Goal: Task Accomplishment & Management: Complete application form

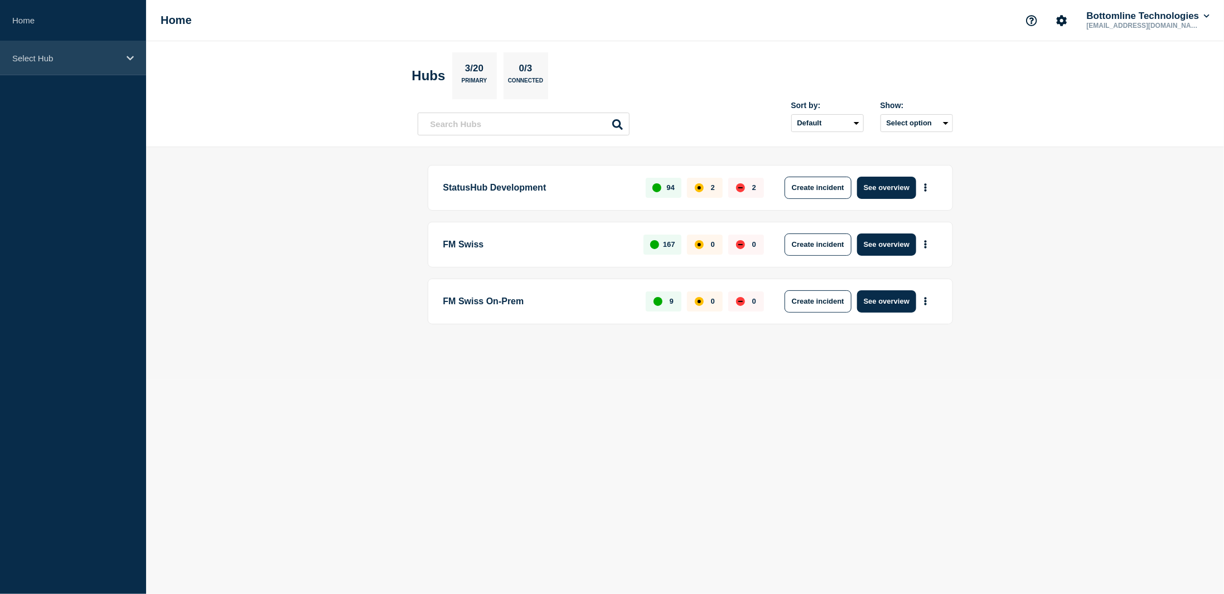
click at [128, 57] on icon at bounding box center [130, 58] width 7 height 4
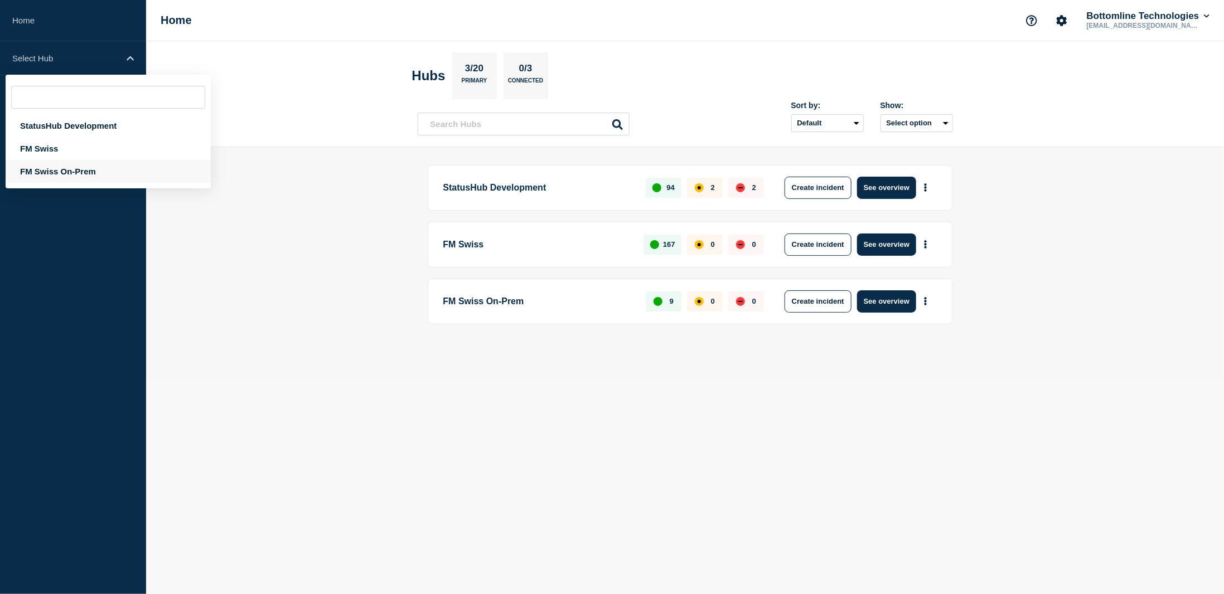
click at [68, 174] on div "FM Swiss On-Prem" at bounding box center [108, 171] width 205 height 23
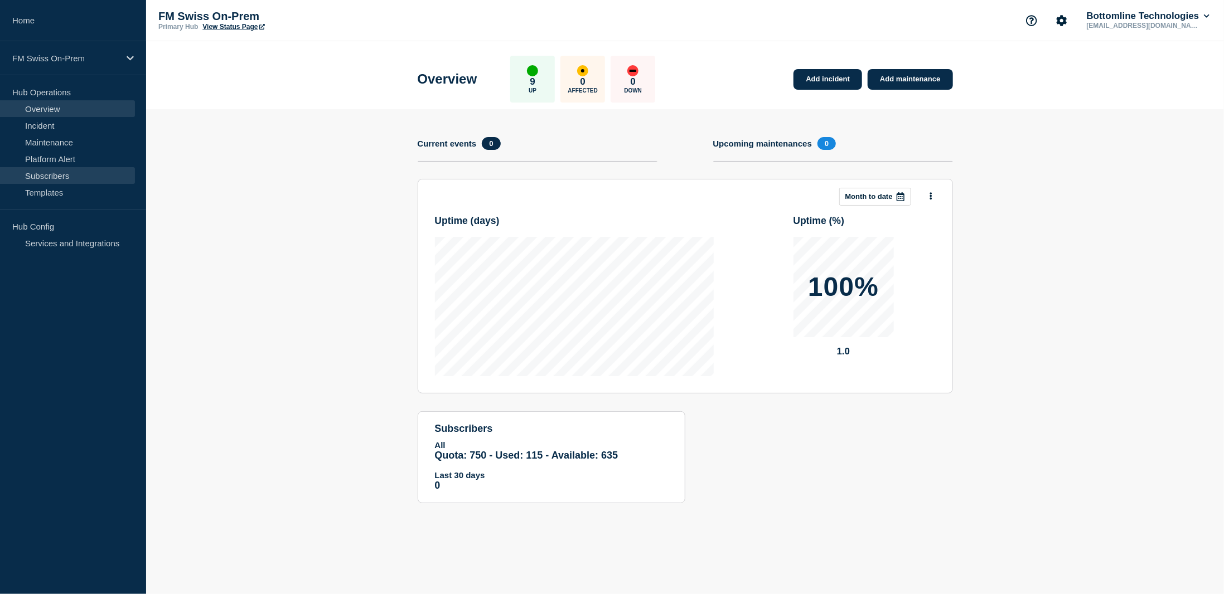
click at [59, 173] on link "Subscribers" at bounding box center [67, 175] width 135 height 17
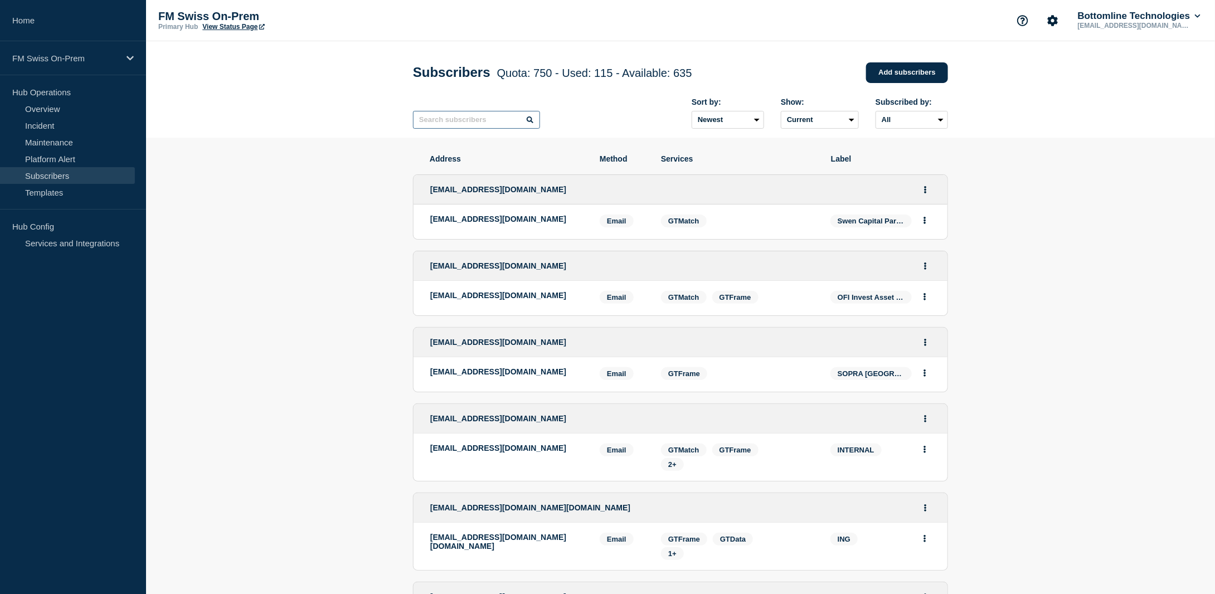
click at [487, 124] on input "text" at bounding box center [476, 120] width 127 height 18
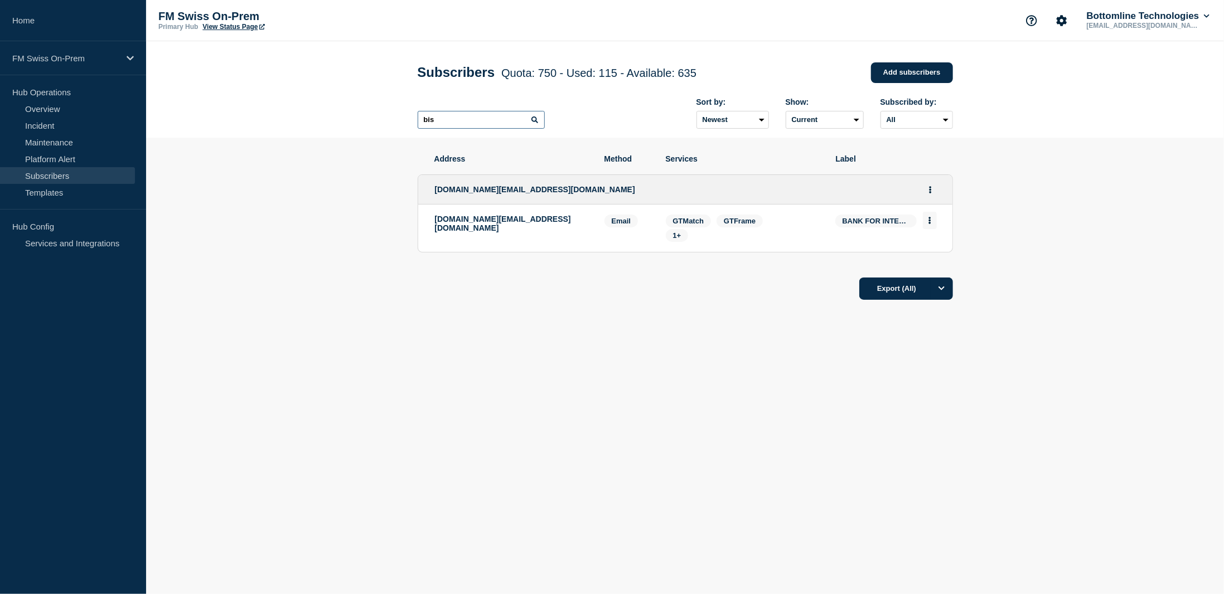
type input "bis"
click at [929, 219] on icon "Actions" at bounding box center [929, 220] width 3 height 7
click at [930, 188] on icon "Actions" at bounding box center [930, 189] width 3 height 7
click at [928, 221] on link "Edit" at bounding box center [926, 221] width 12 height 8
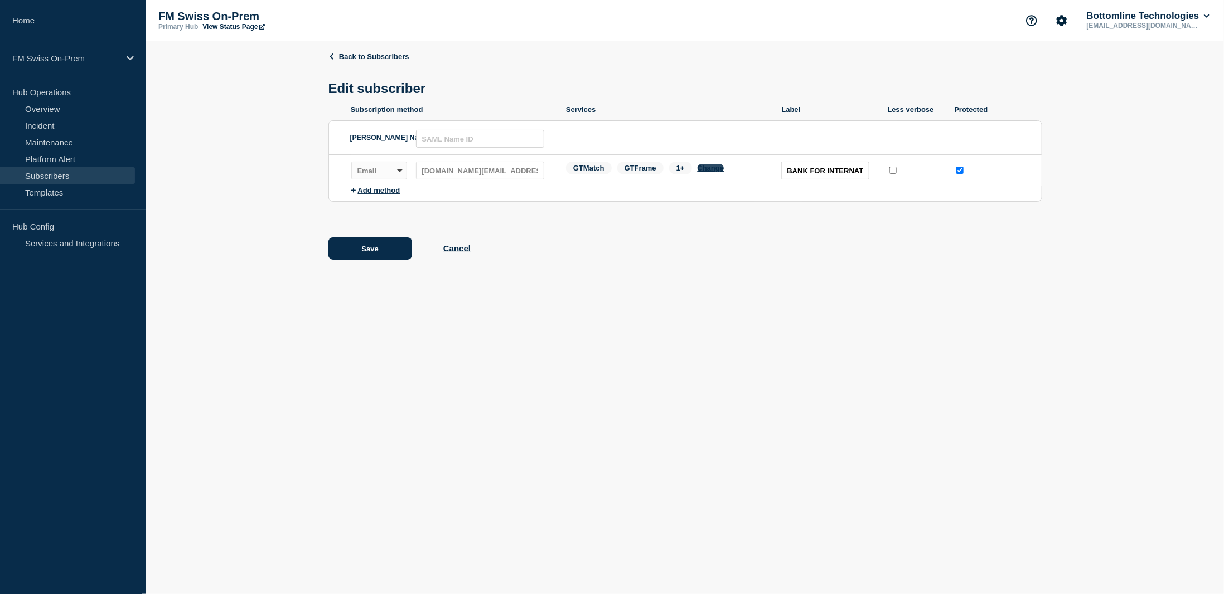
click at [709, 172] on button "Change" at bounding box center [710, 168] width 27 height 8
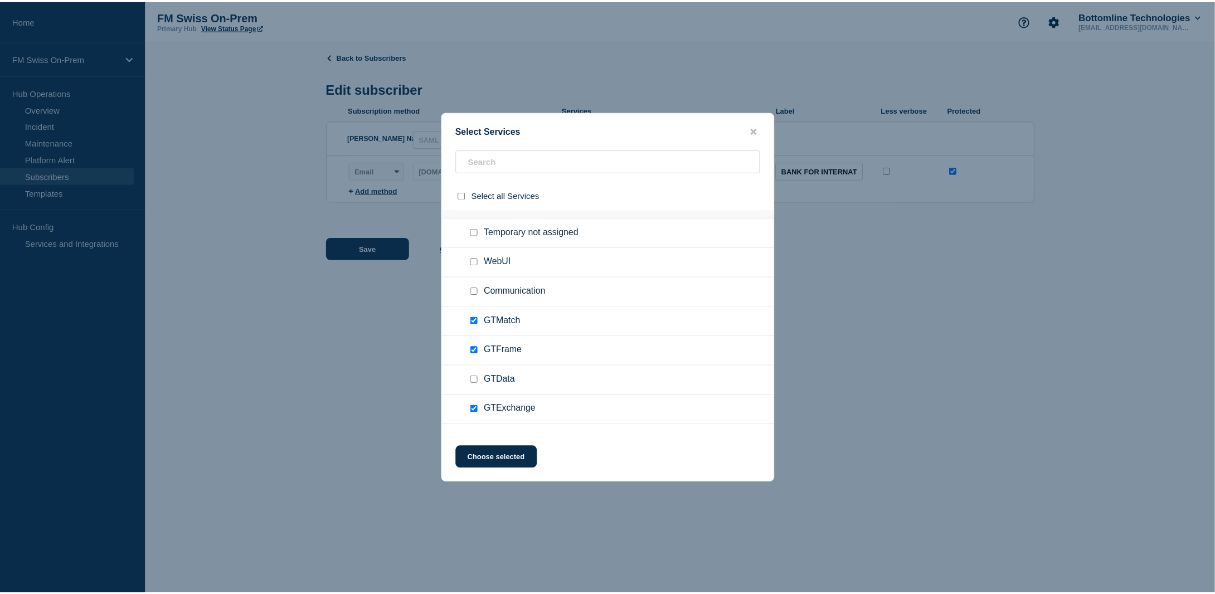
scroll to position [99, 0]
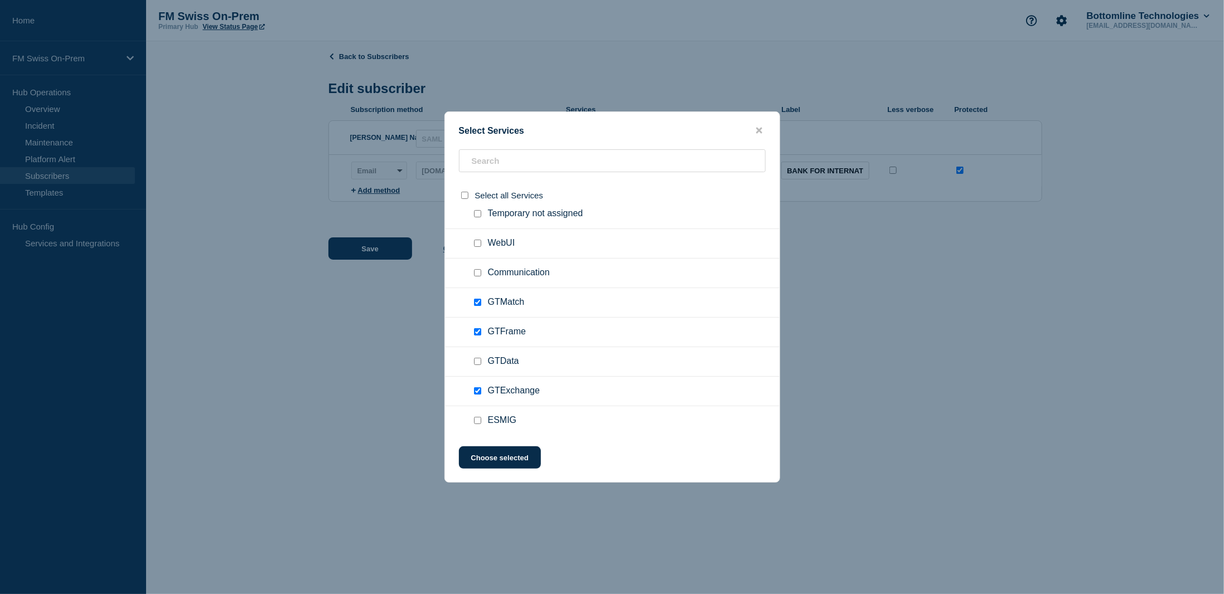
click at [477, 272] on input "Communication checkbox" at bounding box center [477, 272] width 7 height 7
checkbox input "true"
click at [506, 457] on button "Choose selected" at bounding box center [500, 458] width 82 height 22
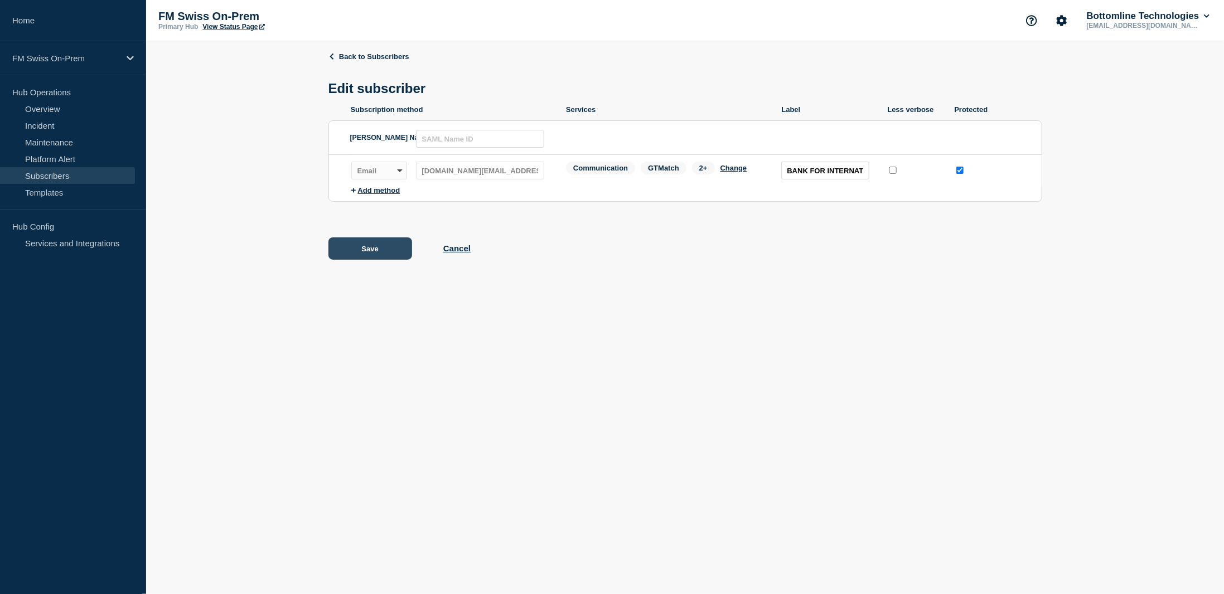
click at [365, 253] on button "Save" at bounding box center [370, 248] width 84 height 22
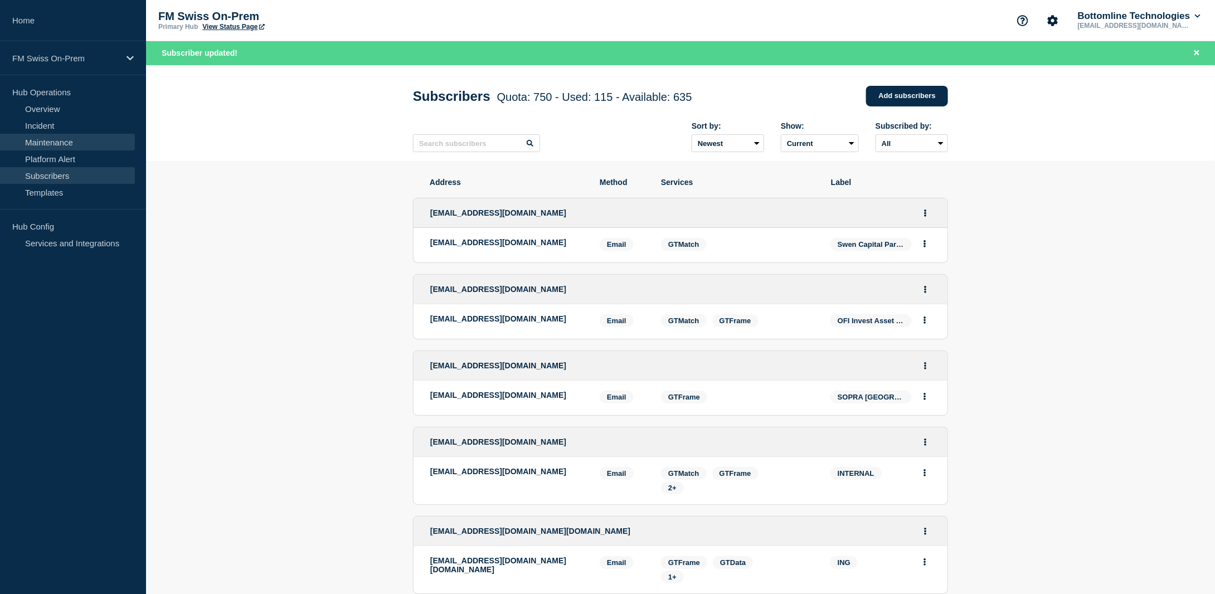
click at [38, 140] on link "Maintenance" at bounding box center [67, 142] width 135 height 17
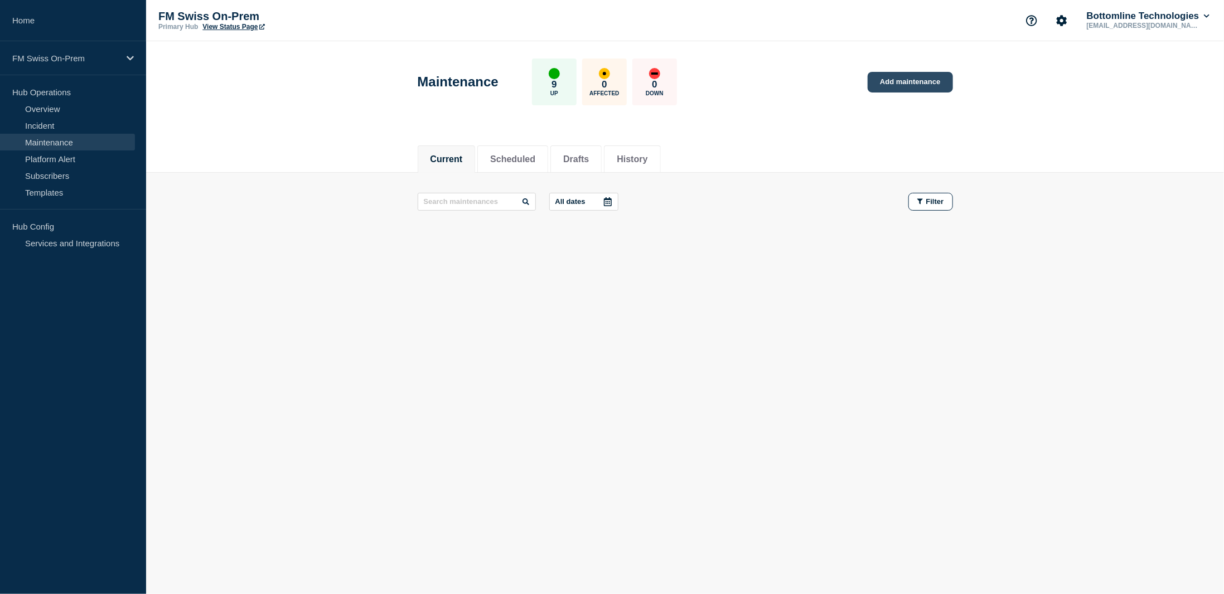
click at [884, 83] on link "Add maintenance" at bounding box center [909, 82] width 85 height 21
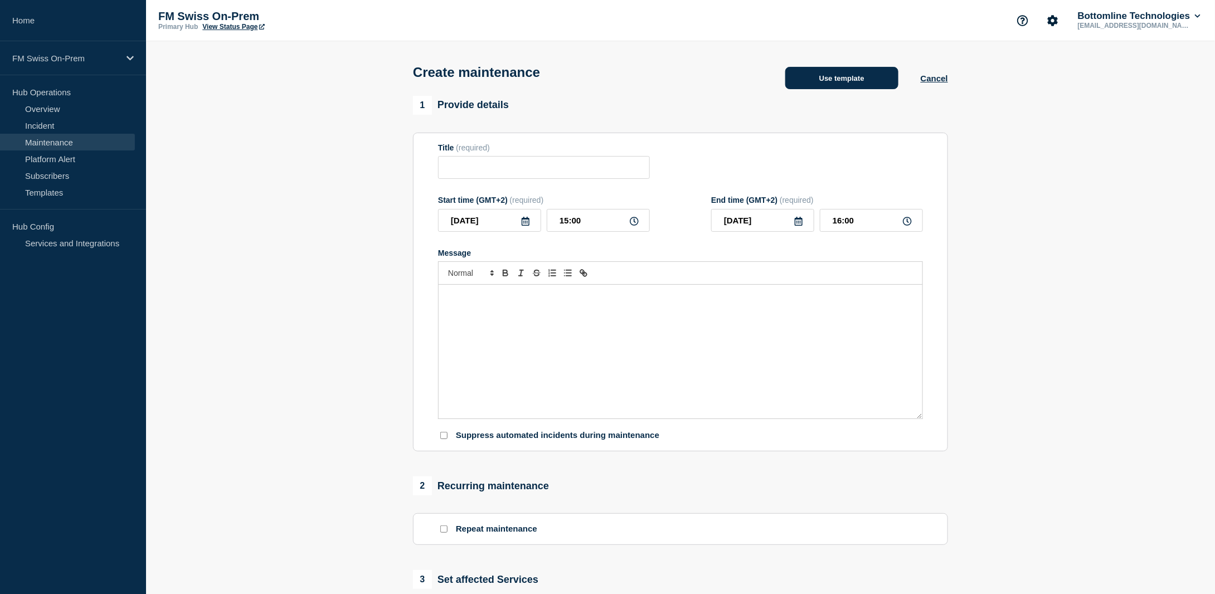
click at [809, 77] on button "Use template" at bounding box center [842, 78] width 113 height 22
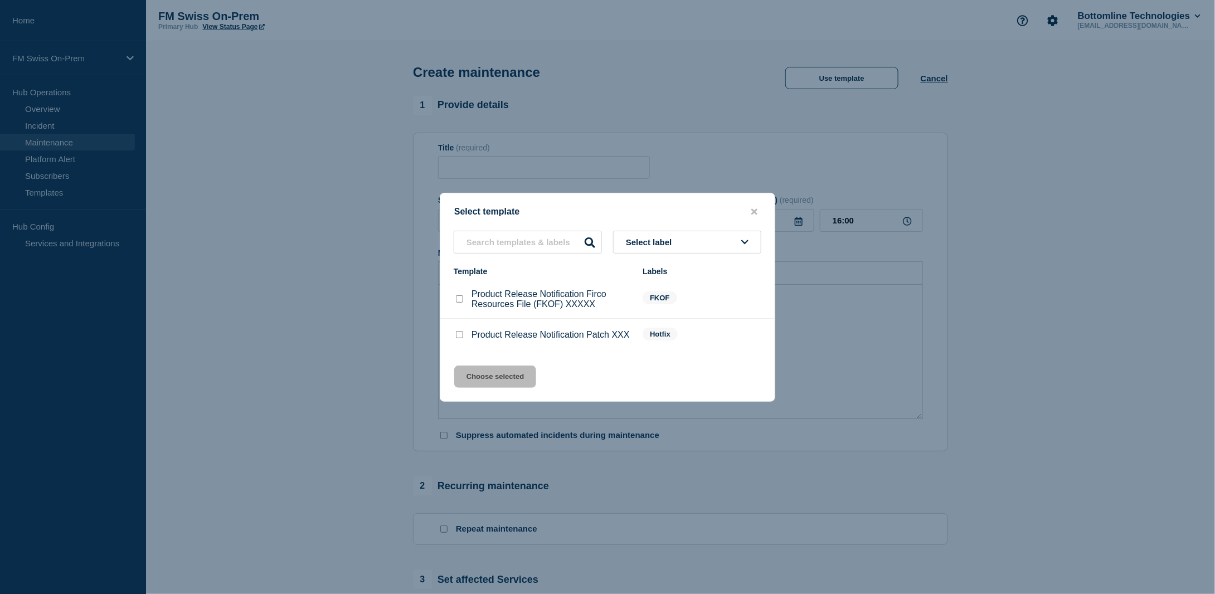
click at [459, 337] on input "Product Release Notification Patch XXX checkbox" at bounding box center [459, 334] width 7 height 7
checkbox input "true"
click at [494, 376] on button "Choose selected" at bounding box center [495, 377] width 82 height 22
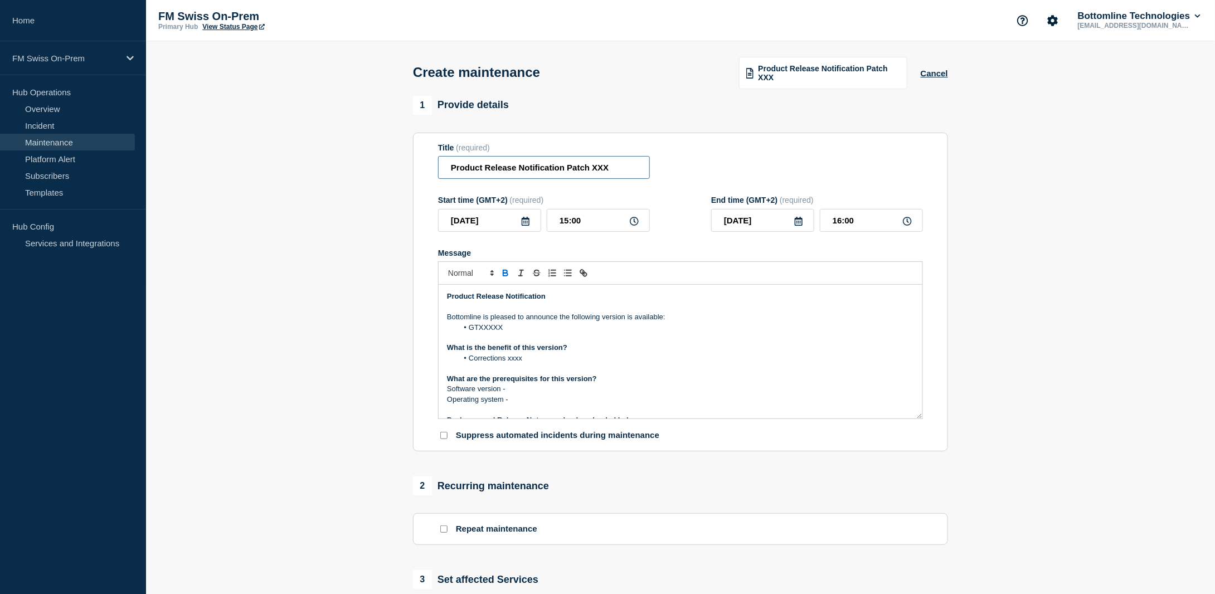
drag, startPoint x: 568, startPoint y: 166, endPoint x: 667, endPoint y: 169, distance: 98.7
click at [667, 169] on div "Title (required) Product Release Notification Patch XXX" at bounding box center [680, 161] width 485 height 36
click at [567, 169] on input "Product Release Notification AMS Robot 2.6.0" at bounding box center [544, 167] width 212 height 23
drag, startPoint x: 567, startPoint y: 169, endPoint x: 770, endPoint y: 174, distance: 203.0
click at [770, 174] on div "Title (required) Product Release Notification AMS Robot 2.6.0" at bounding box center [680, 161] width 485 height 36
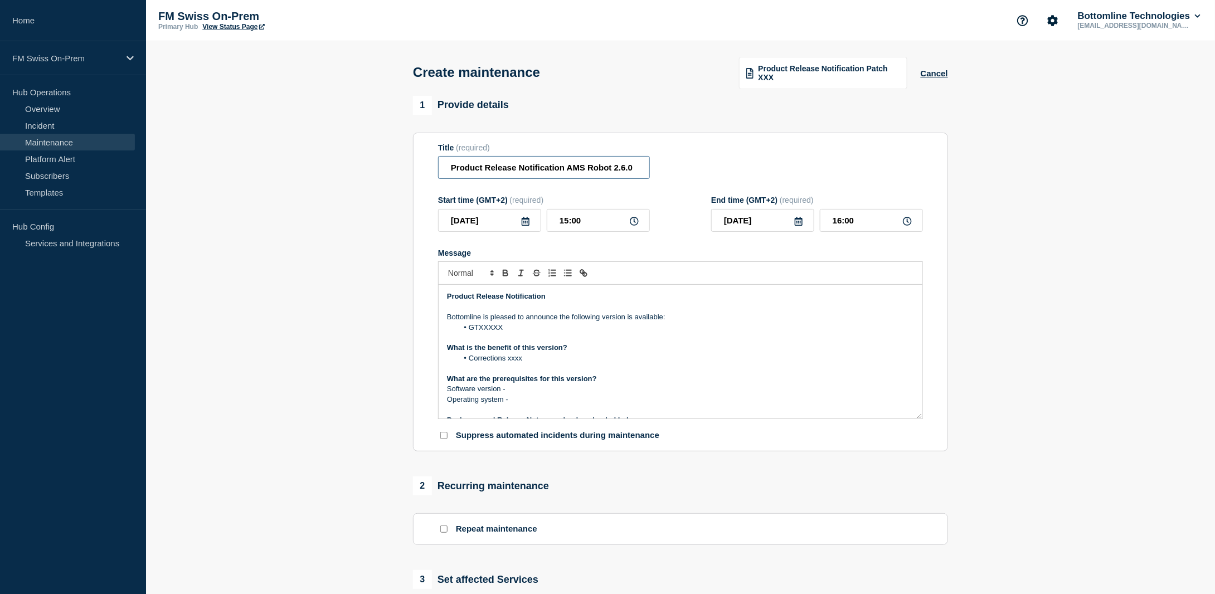
type input "Product Release Notification AMS Robot 2.6.0"
drag, startPoint x: 506, startPoint y: 334, endPoint x: 469, endPoint y: 332, distance: 37.4
click at [469, 332] on li "GTXXXXX" at bounding box center [686, 328] width 457 height 10
click at [521, 332] on li "GTXXXXX" at bounding box center [686, 328] width 457 height 10
drag, startPoint x: 521, startPoint y: 332, endPoint x: 469, endPoint y: 329, distance: 51.3
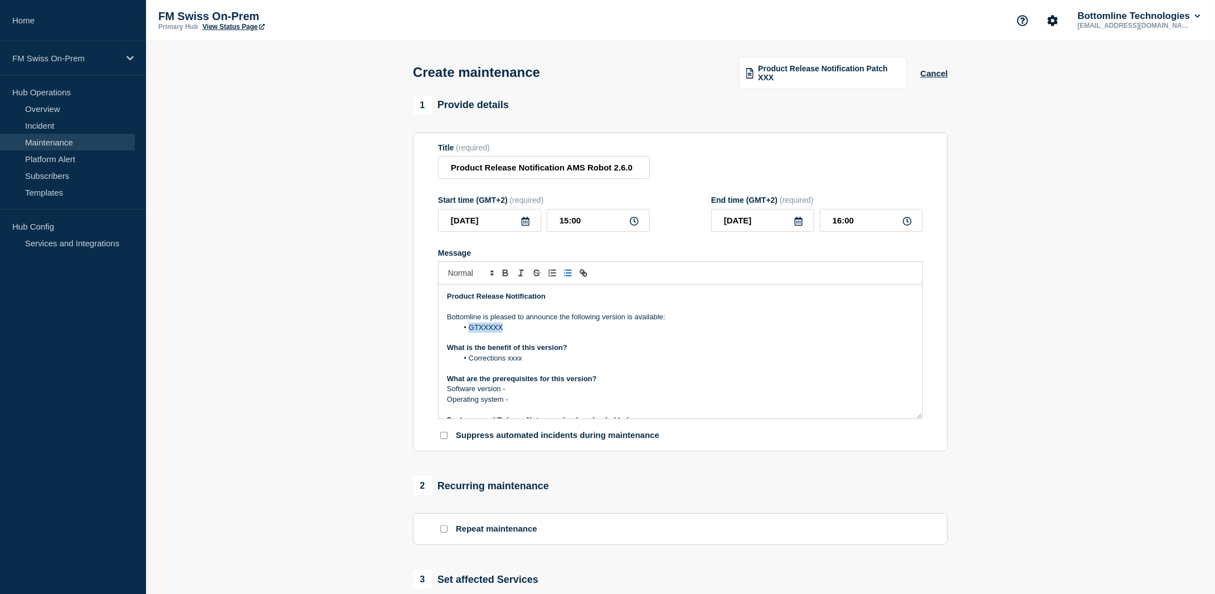
click at [469, 329] on li "GTXXXXX" at bounding box center [686, 328] width 457 height 10
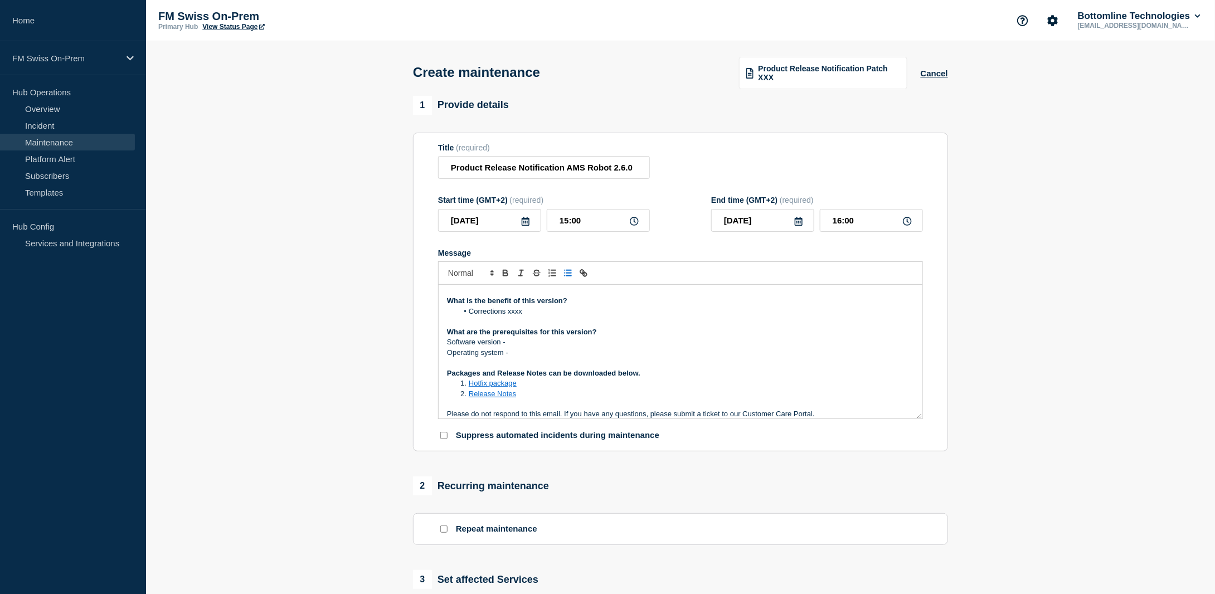
scroll to position [56, 0]
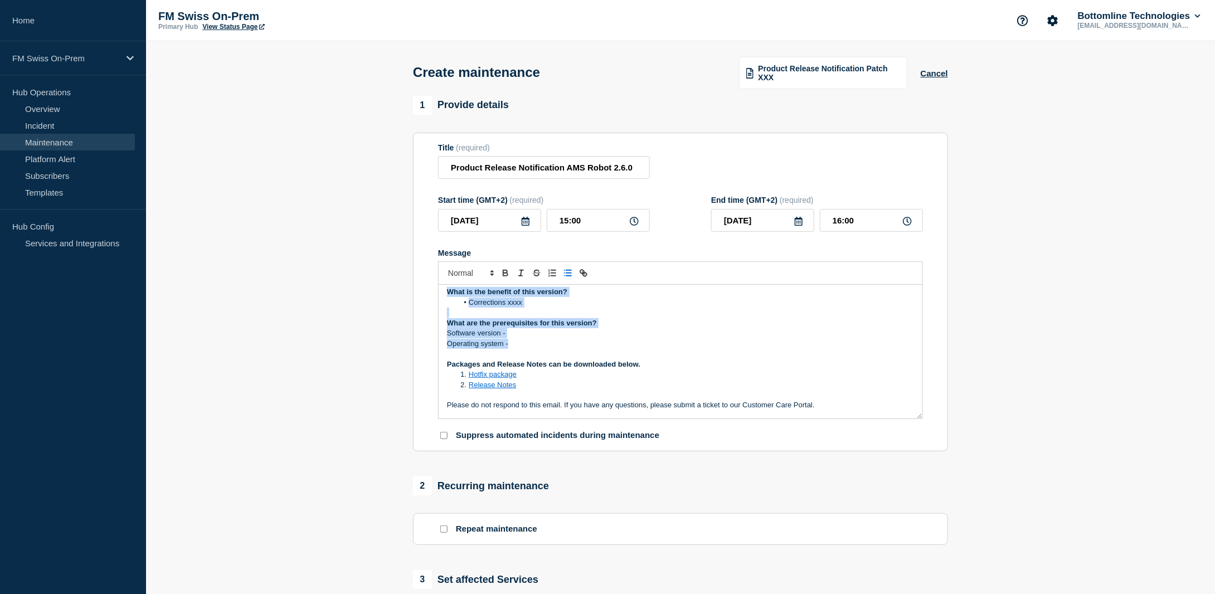
drag, startPoint x: 508, startPoint y: 345, endPoint x: 440, endPoint y: 297, distance: 84.0
click at [440, 297] on div "Product Release Notification Bottomline is pleased to announce the following ve…" at bounding box center [681, 352] width 484 height 134
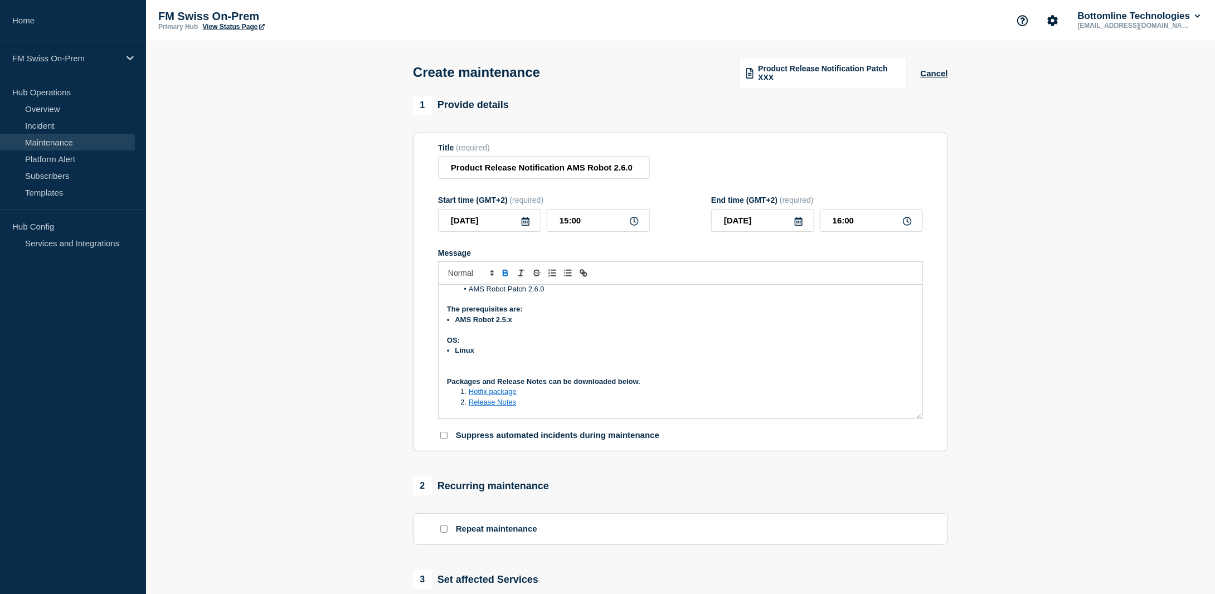
scroll to position [0, 0]
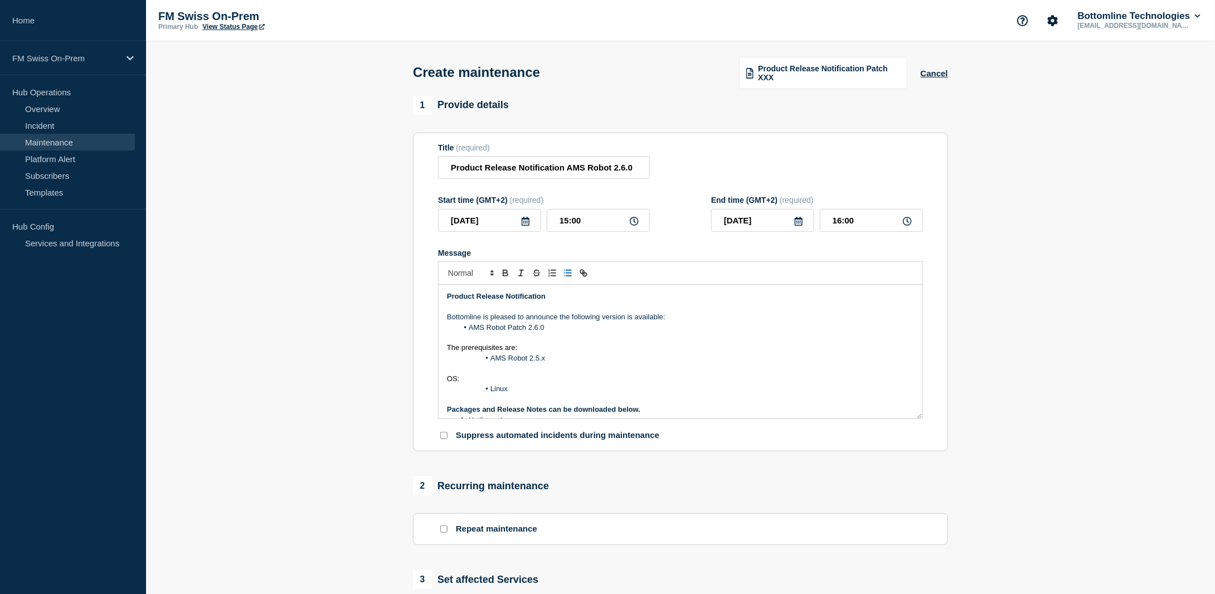
click at [474, 389] on li "Linux" at bounding box center [686, 389] width 457 height 10
click at [472, 370] on p "Message" at bounding box center [680, 368] width 467 height 10
click at [474, 359] on li "AMS Robot 2.5.x" at bounding box center [686, 358] width 457 height 10
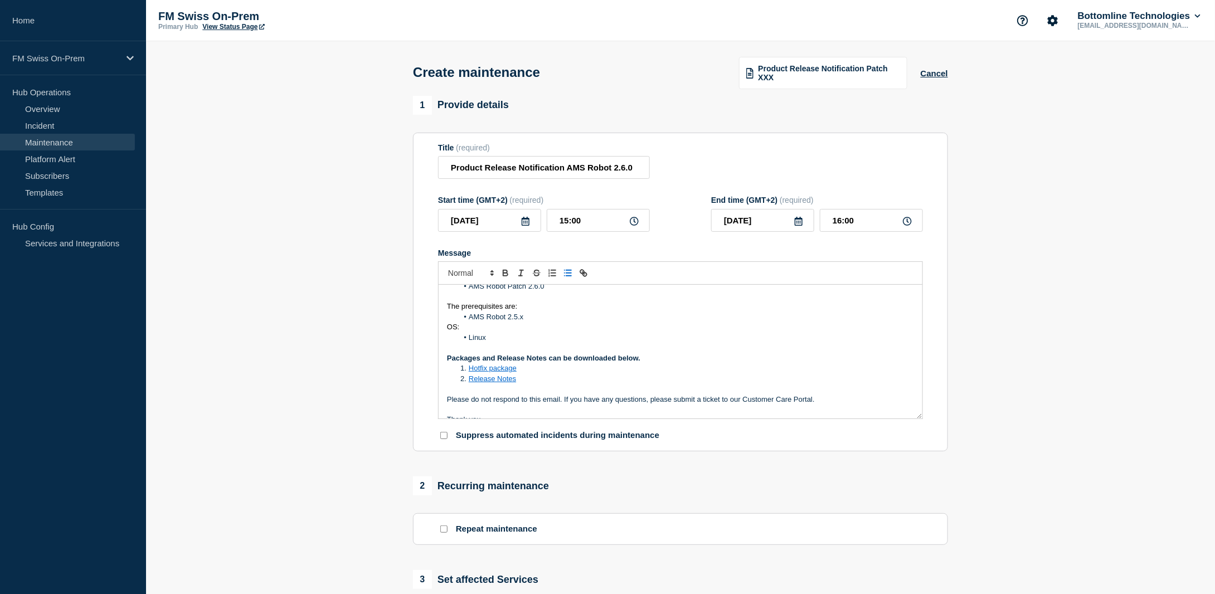
scroll to position [56, 0]
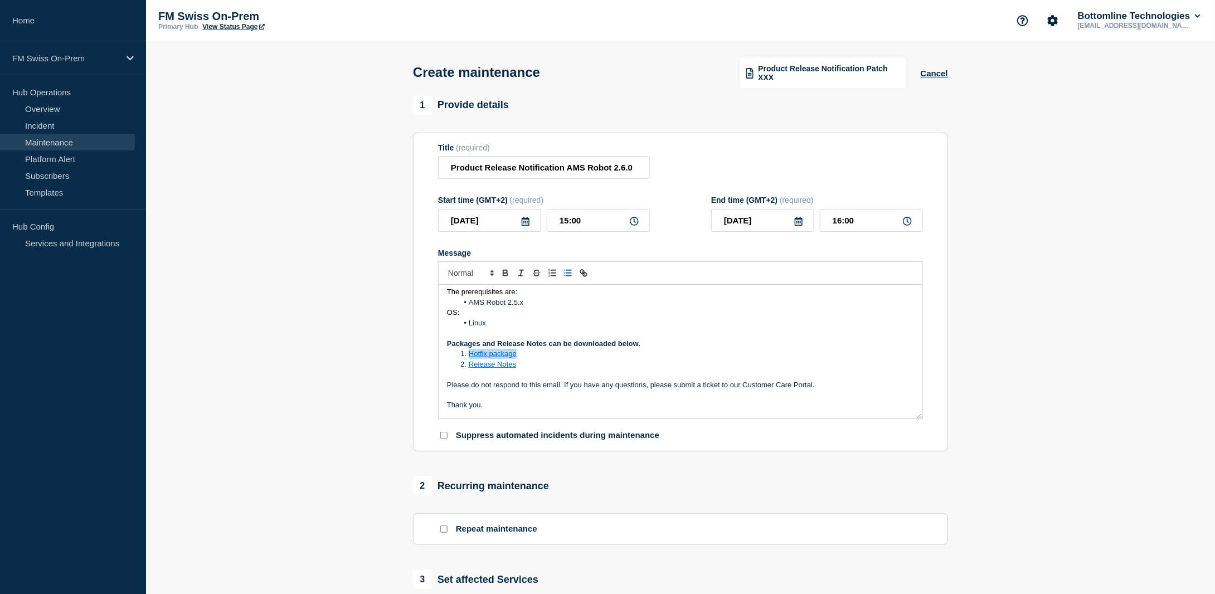
drag, startPoint x: 526, startPoint y: 355, endPoint x: 472, endPoint y: 356, distance: 54.6
click at [471, 357] on li "Hotfix package" at bounding box center [686, 354] width 457 height 10
drag, startPoint x: 547, startPoint y: 352, endPoint x: 468, endPoint y: 355, distance: 79.2
click at [468, 355] on li "fm-ams-robot-2.6.0.jar" at bounding box center [686, 354] width 457 height 10
click at [582, 270] on button "Toggle link" at bounding box center [584, 272] width 16 height 13
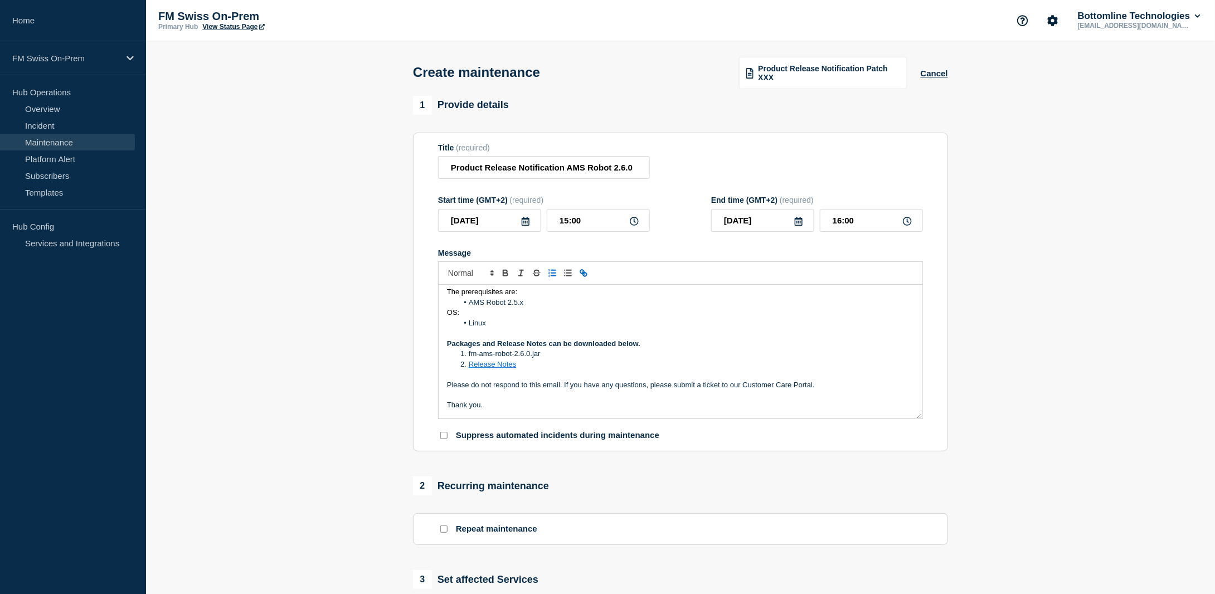
click at [583, 274] on icon "Toggle link" at bounding box center [584, 273] width 10 height 10
paste input "[URL][DOMAIN_NAME]"
drag, startPoint x: 524, startPoint y: 371, endPoint x: 317, endPoint y: 377, distance: 206.9
click at [524, 370] on li "Release Notes" at bounding box center [686, 365] width 457 height 10
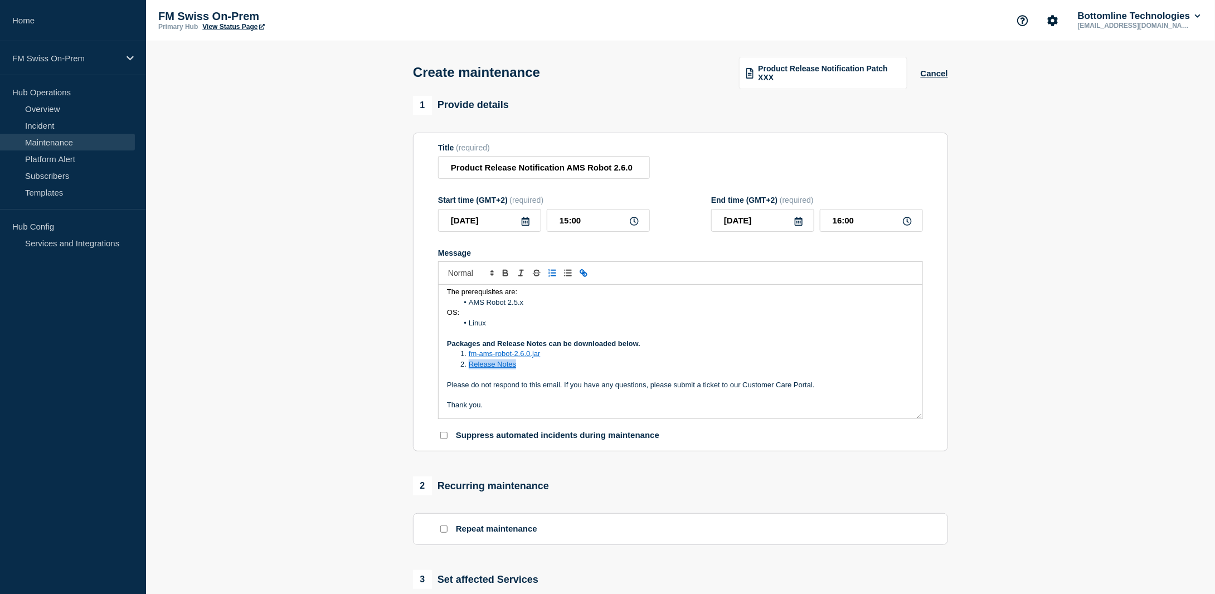
drag, startPoint x: 524, startPoint y: 368, endPoint x: 469, endPoint y: 368, distance: 54.6
click at [469, 368] on li "Release Notes" at bounding box center [686, 365] width 457 height 10
drag, startPoint x: 562, startPoint y: 365, endPoint x: 471, endPoint y: 366, distance: 91.4
click at [469, 367] on li "RLN-AMS-Robot-2.6.pdf" at bounding box center [686, 365] width 457 height 10
click at [585, 275] on icon "Toggle link" at bounding box center [585, 275] width 4 height 4
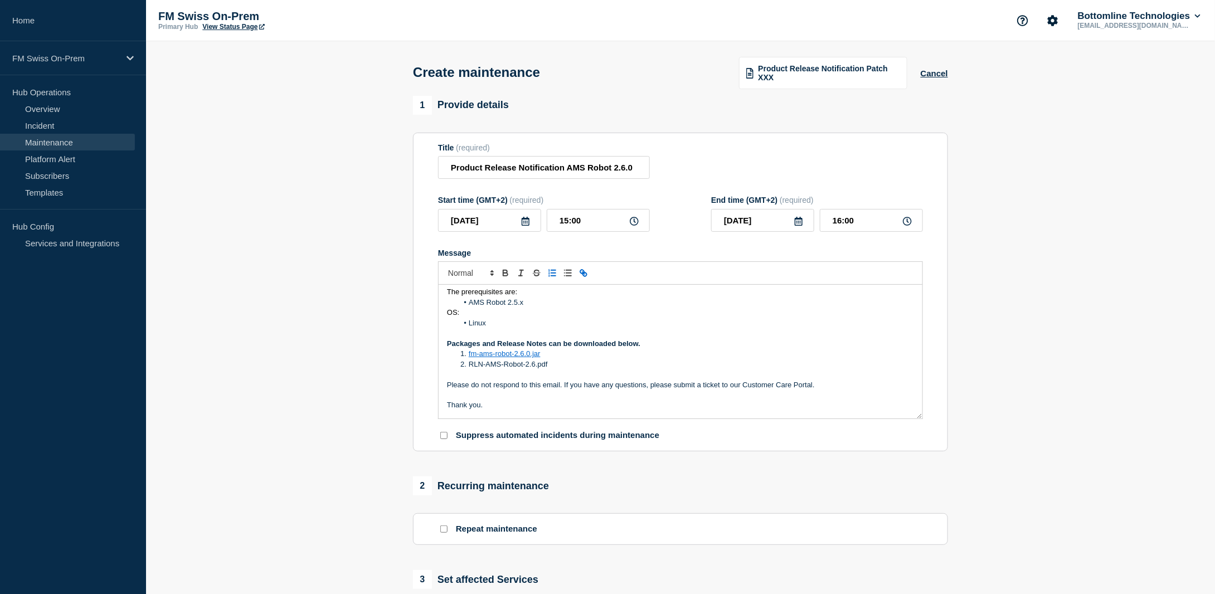
click at [585, 274] on icon "Toggle link" at bounding box center [584, 273] width 10 height 10
paste input "[URL][DOMAIN_NAME]"
type input "[URL][DOMAIN_NAME]"
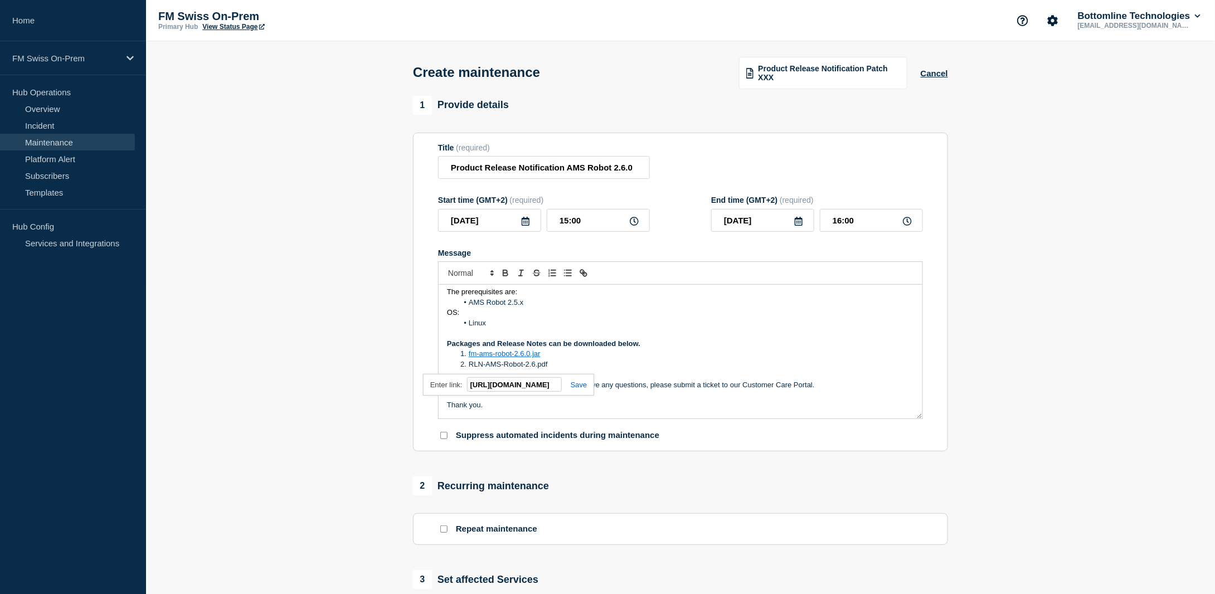
click at [580, 390] on div "[URL][DOMAIN_NAME]" at bounding box center [508, 385] width 171 height 22
click at [579, 386] on link at bounding box center [575, 385] width 26 height 8
click at [599, 368] on li "RLN-AMS-Robot-2.6.pdf" at bounding box center [686, 365] width 457 height 10
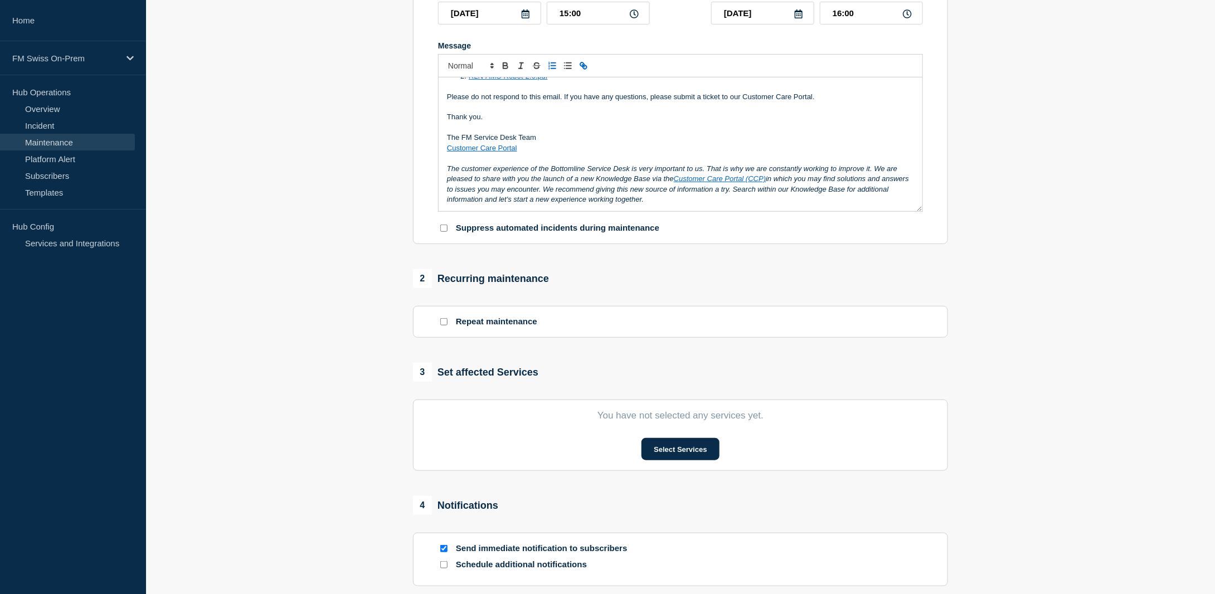
scroll to position [223, 0]
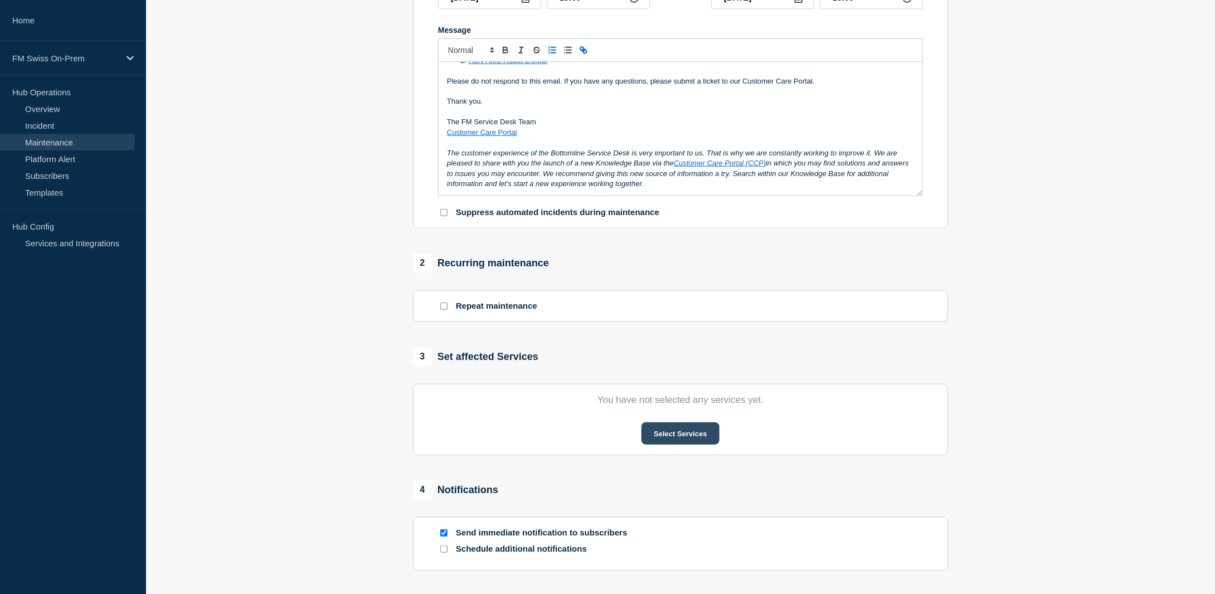
click at [691, 440] on button "Select Services" at bounding box center [680, 434] width 77 height 22
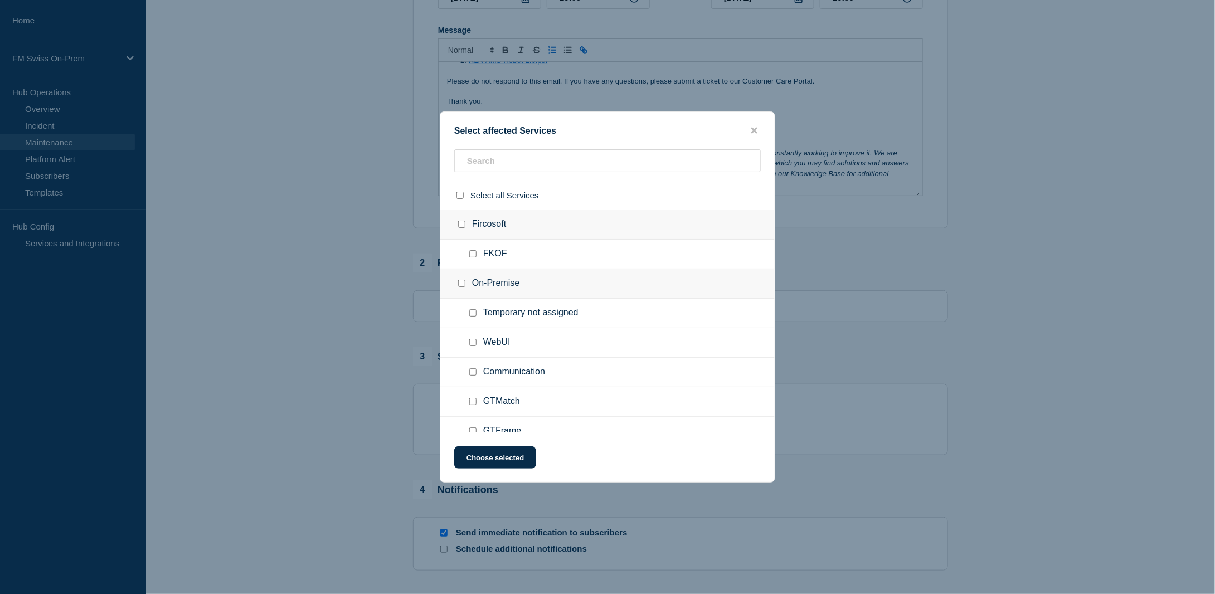
click at [472, 370] on input "Communication checkbox" at bounding box center [472, 372] width 7 height 7
checkbox input "true"
click at [488, 453] on button "Choose selected" at bounding box center [495, 458] width 82 height 22
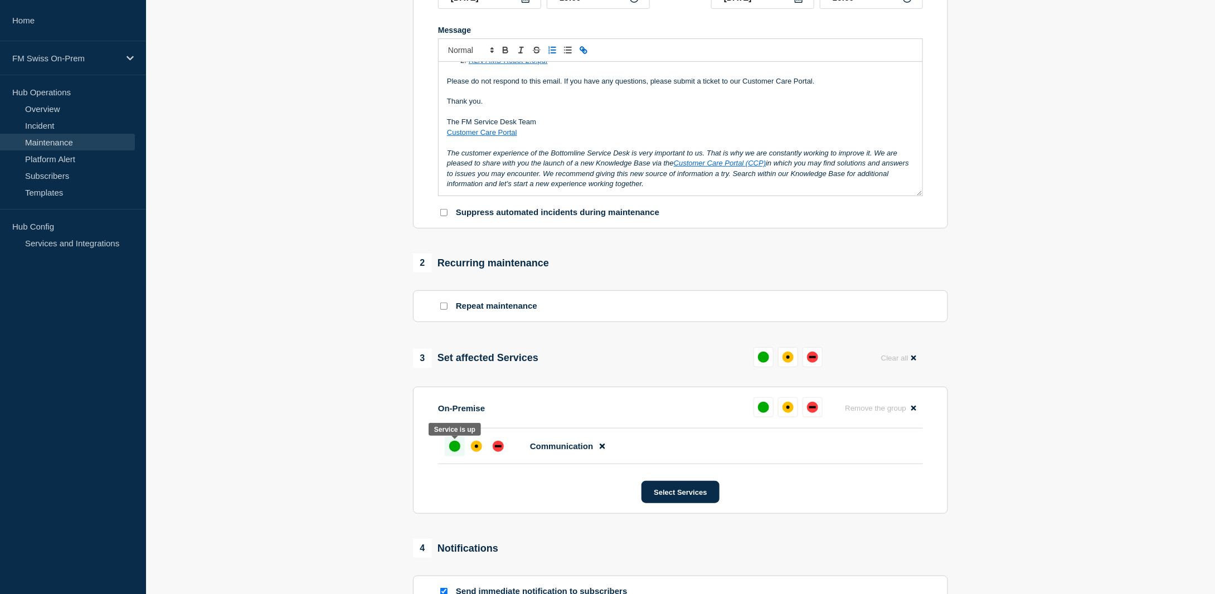
click at [453, 450] on div "up" at bounding box center [454, 446] width 11 height 11
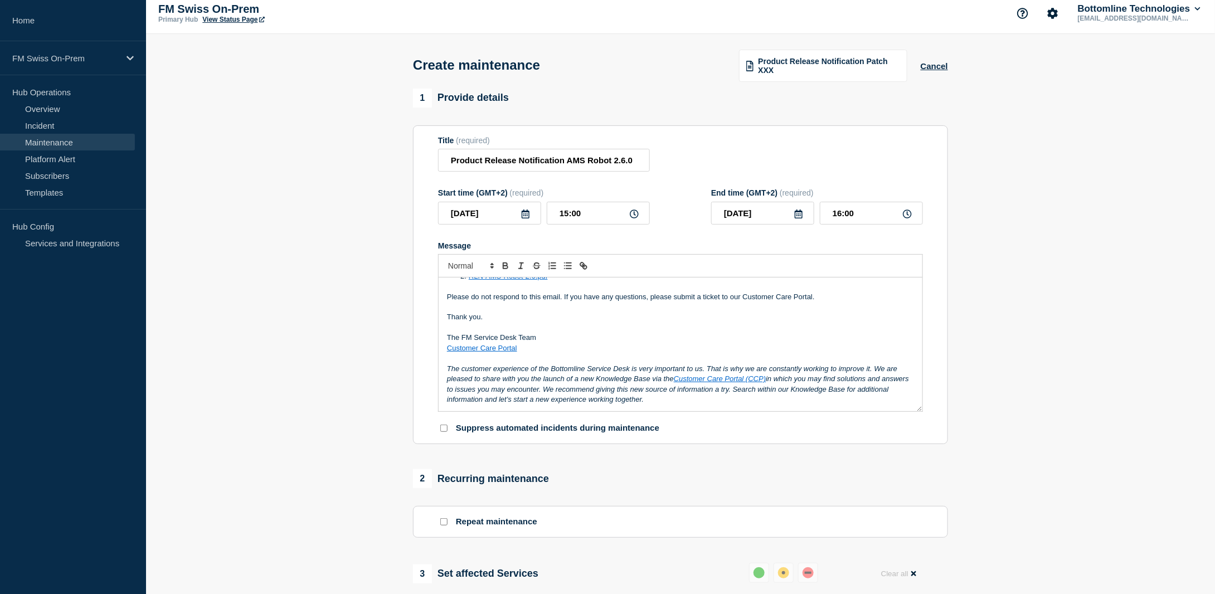
scroll to position [0, 0]
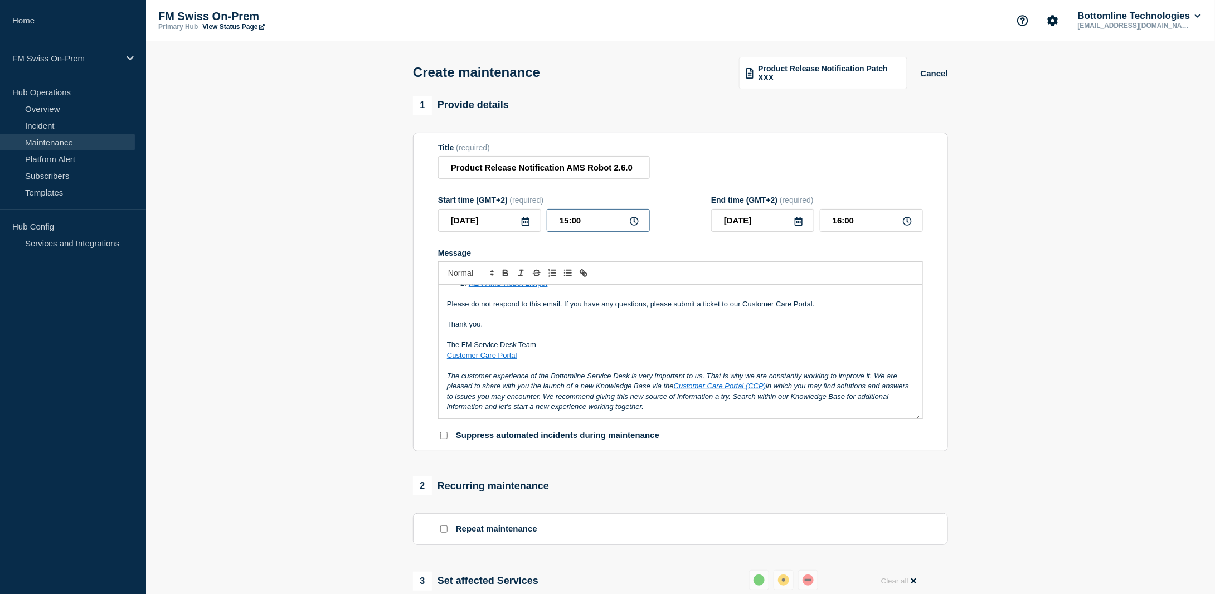
click at [597, 219] on input "15:00" at bounding box center [598, 220] width 103 height 23
type input "15:31"
click at [879, 221] on input "16:31" at bounding box center [871, 220] width 103 height 23
click at [838, 221] on input "16:33" at bounding box center [871, 220] width 103 height 23
type input "15:33"
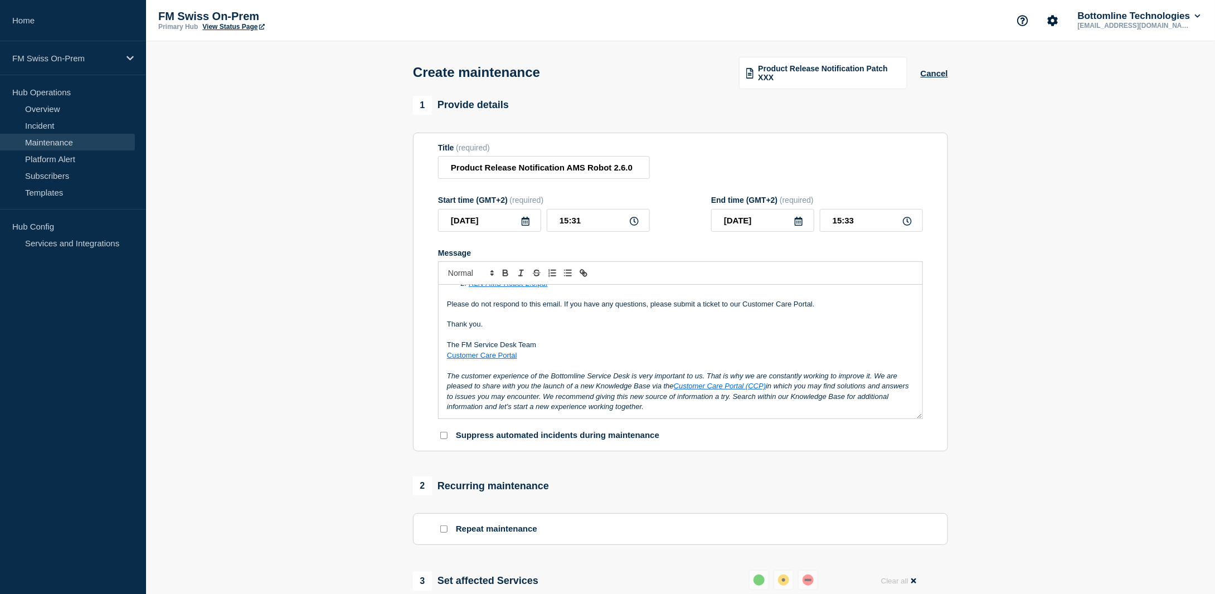
click at [1038, 251] on section "1 Provide details Title (required) Product Release Notification AMS Robot 2.6.0…" at bounding box center [680, 512] width 1069 height 832
drag, startPoint x: 1033, startPoint y: 192, endPoint x: 1038, endPoint y: 189, distance: 5.7
click at [1036, 190] on section "1 Provide details Title (required) Product Release Notification AMS Robot 2.6.0…" at bounding box center [680, 512] width 1069 height 832
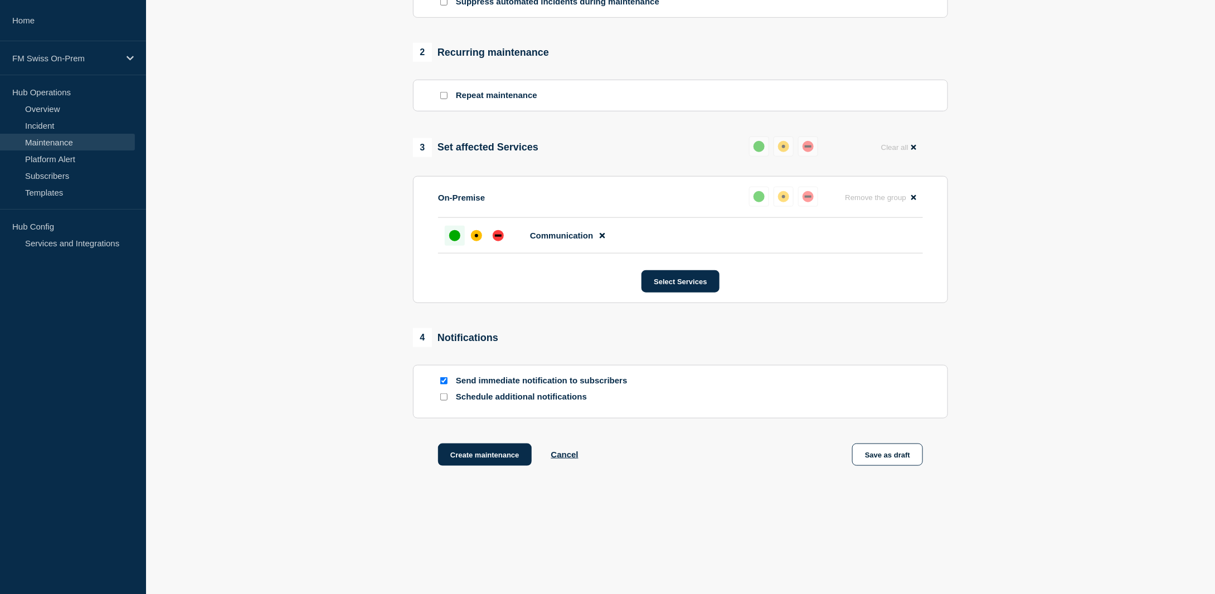
scroll to position [435, 0]
click at [471, 457] on button "Create maintenance" at bounding box center [485, 455] width 94 height 22
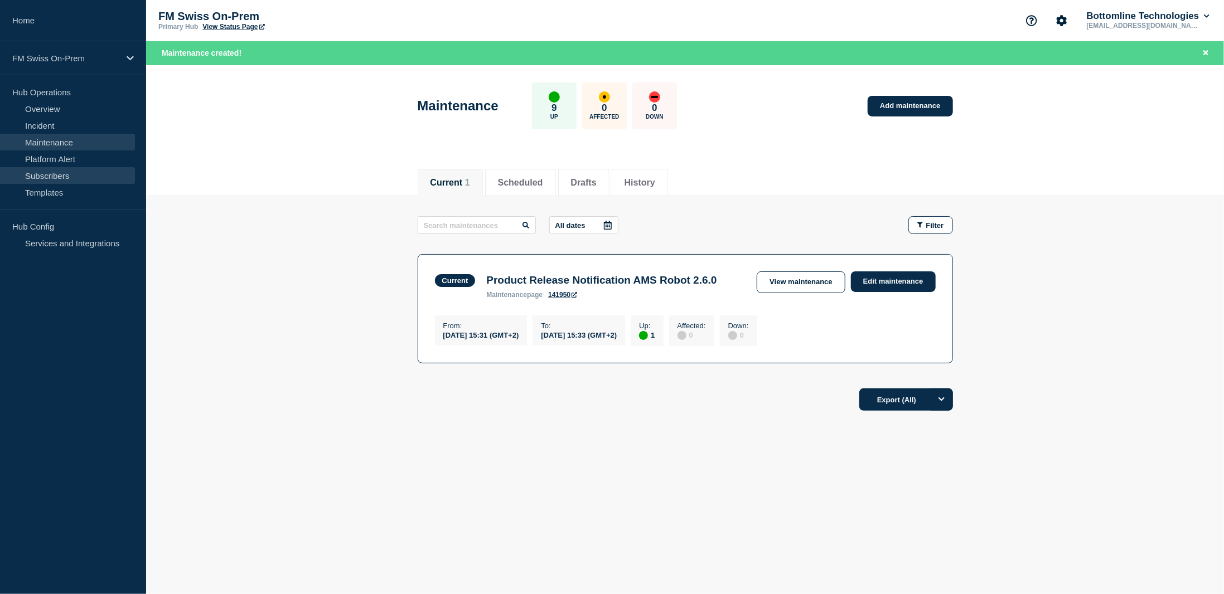
click at [46, 176] on link "Subscribers" at bounding box center [67, 175] width 135 height 17
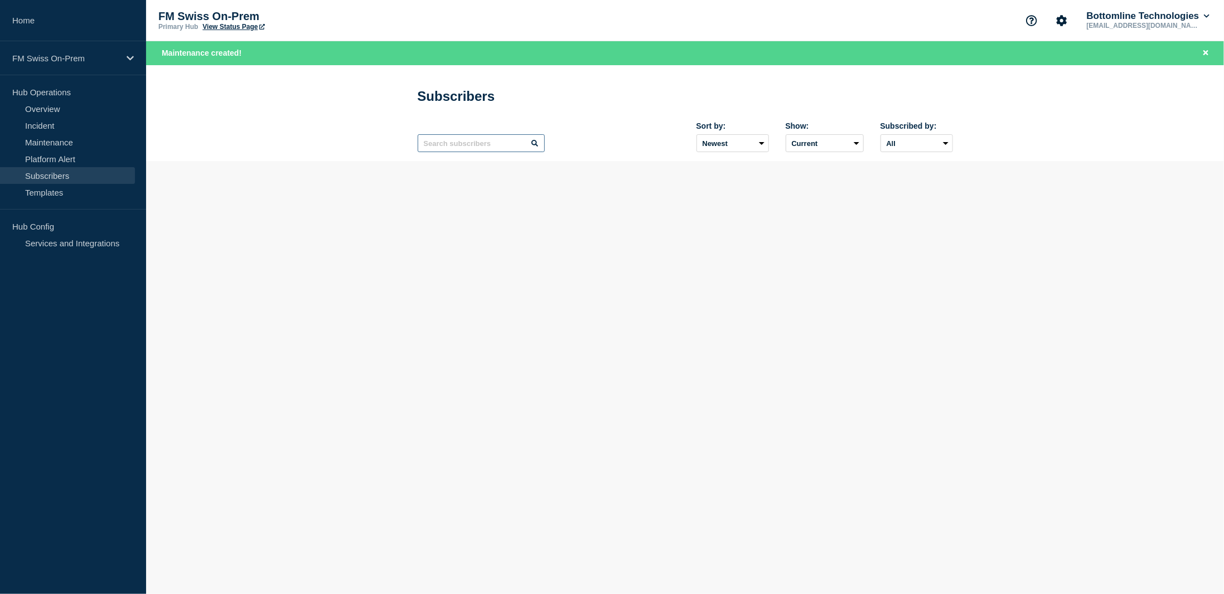
click at [484, 147] on input "text" at bounding box center [481, 143] width 127 height 18
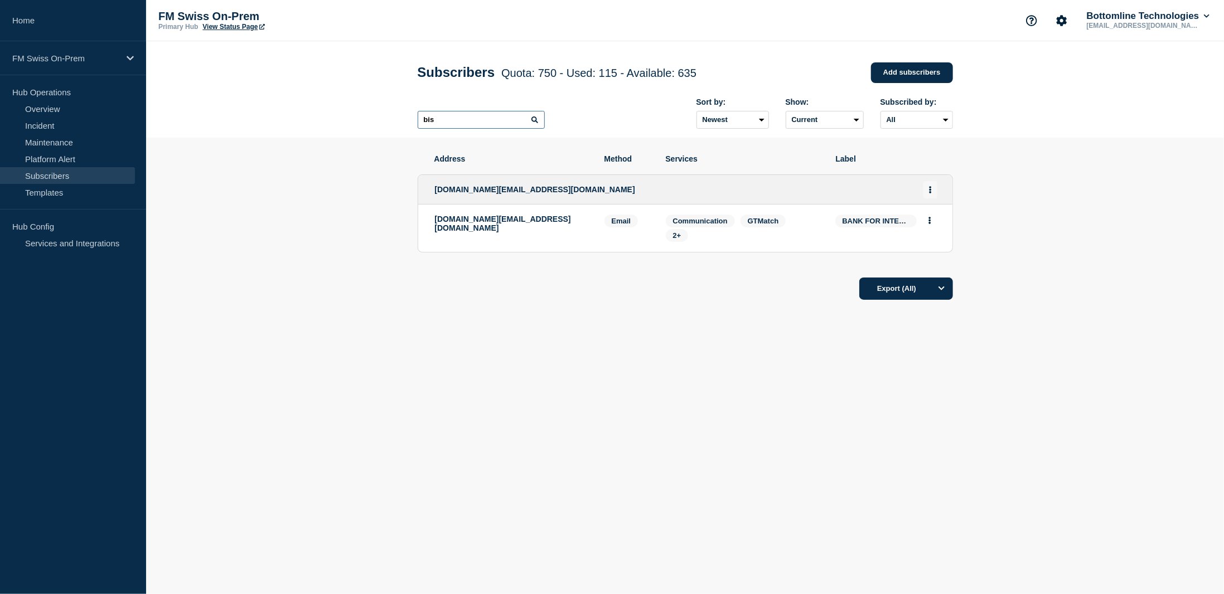
type input "bis"
click at [929, 192] on icon "Actions" at bounding box center [930, 189] width 3 height 7
click at [925, 222] on link "Edit" at bounding box center [926, 221] width 12 height 8
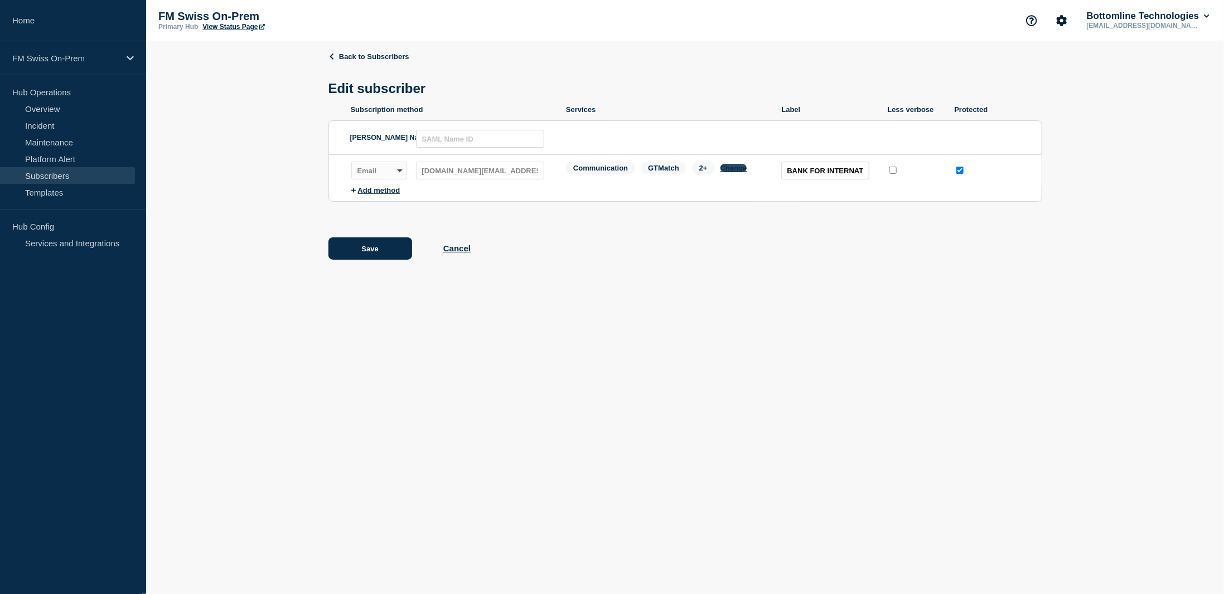
click at [734, 171] on button "Change" at bounding box center [733, 168] width 27 height 8
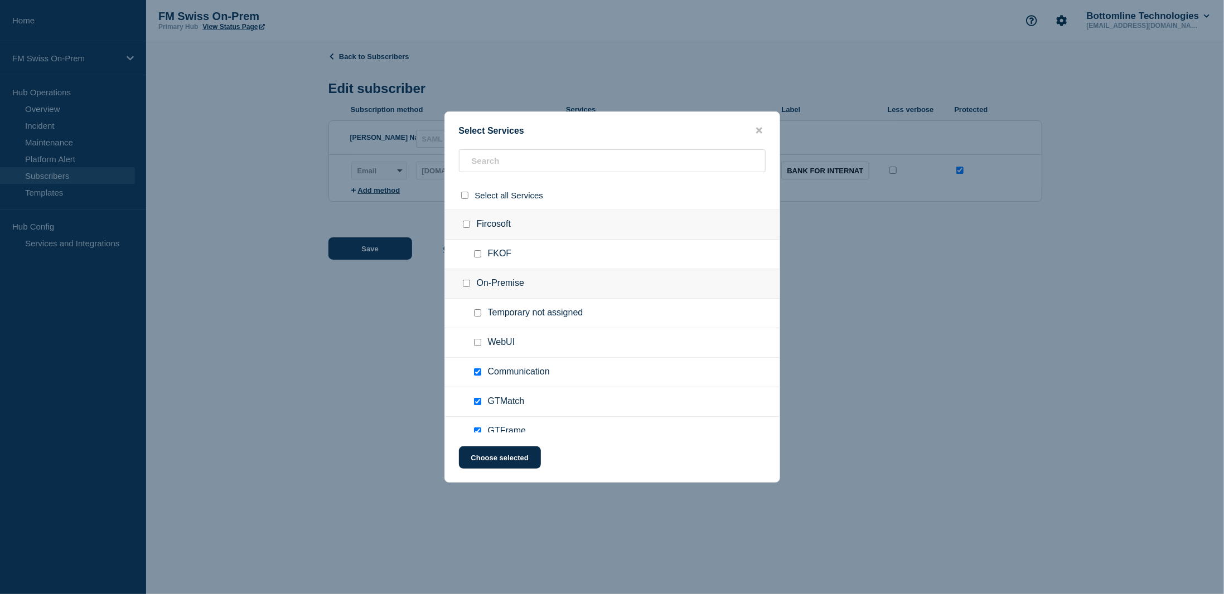
click at [479, 374] on input "Communication checkbox" at bounding box center [477, 372] width 7 height 7
checkbox input "false"
click at [492, 462] on button "Choose selected" at bounding box center [500, 458] width 82 height 22
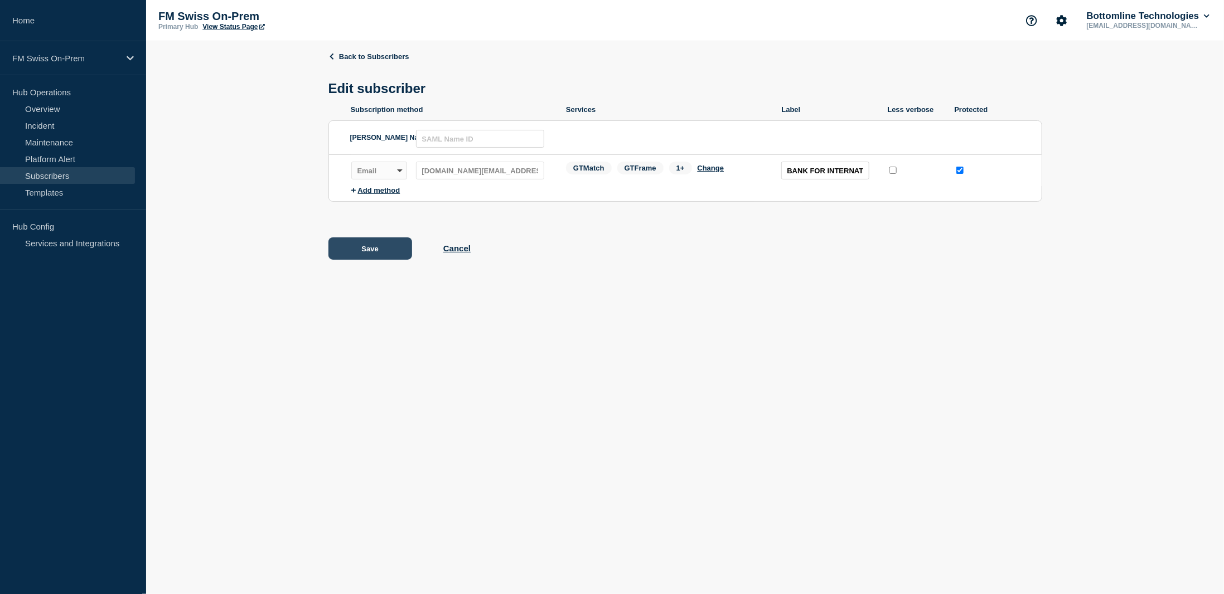
click at [356, 253] on button "Save" at bounding box center [370, 248] width 84 height 22
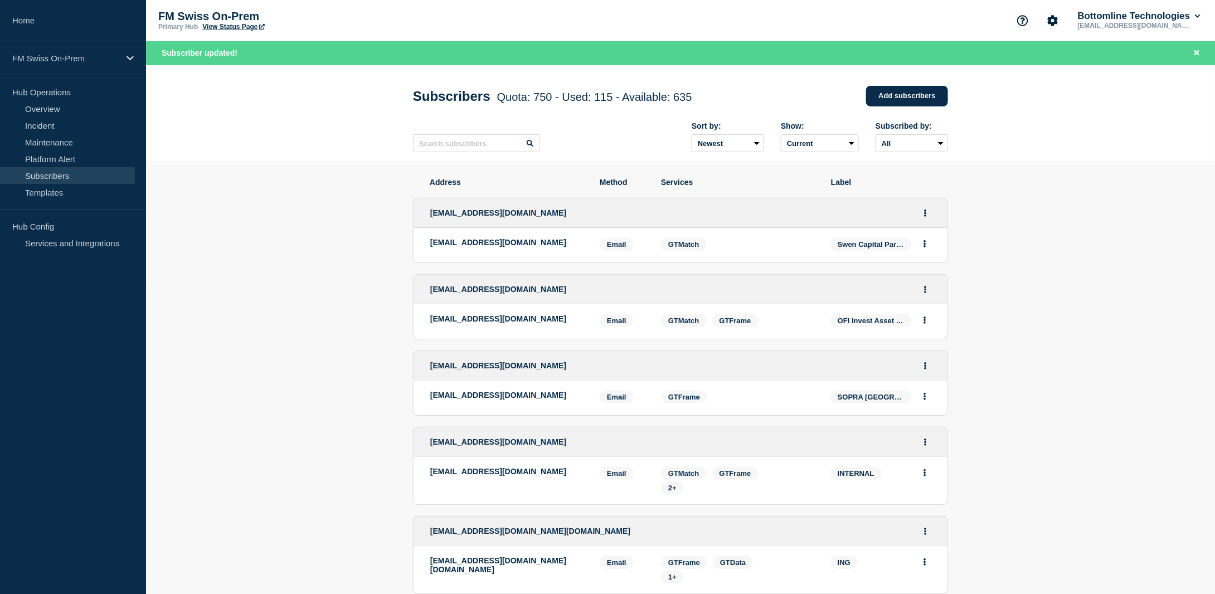
click at [50, 174] on link "Subscribers" at bounding box center [67, 175] width 135 height 17
